Goal: Check status: Check status

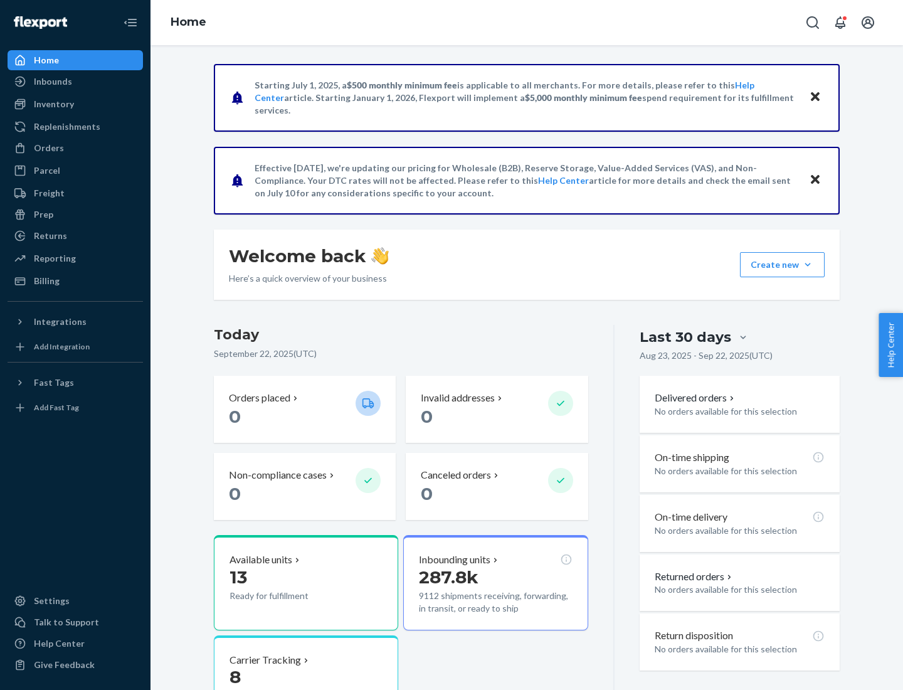
click at [808, 265] on button "Create new Create new inbound Create new order Create new product" at bounding box center [782, 264] width 85 height 25
click at [52, 82] on div "Inbounds" at bounding box center [53, 81] width 38 height 13
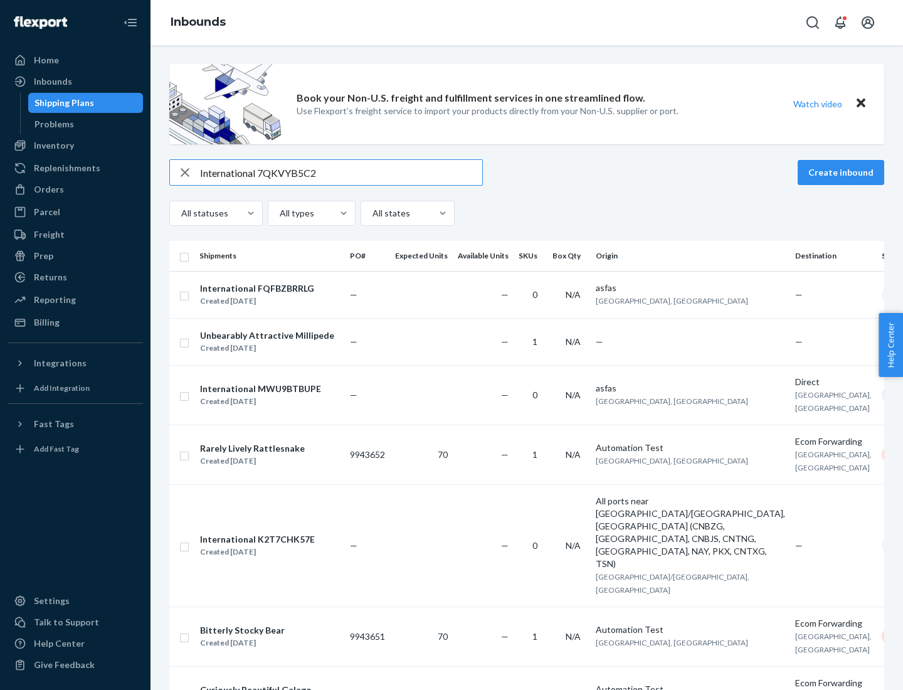
type input "International 7QKVYB5C29"
click at [278, 295] on div "Created [DATE]" at bounding box center [257, 301] width 114 height 13
